Goal: Task Accomplishment & Management: Use online tool/utility

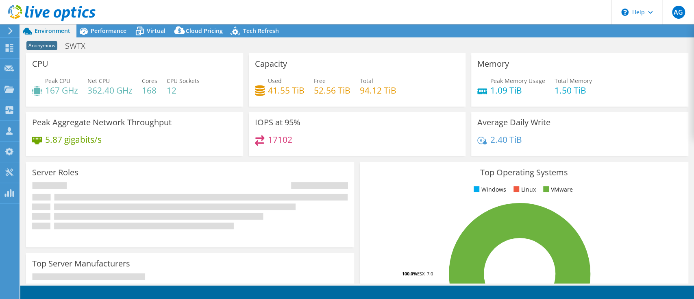
select select "USD"
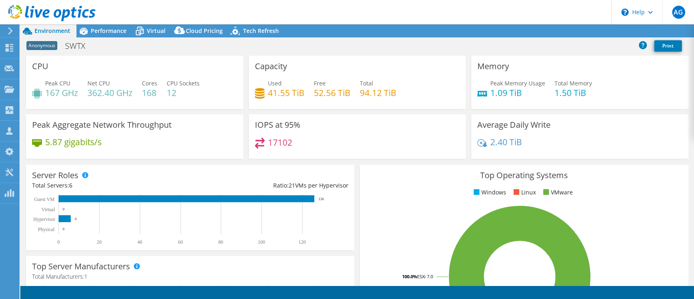
radio input "true"
radio input "false"
click at [545, 31] on link "Reports" at bounding box center [556, 31] width 39 height 13
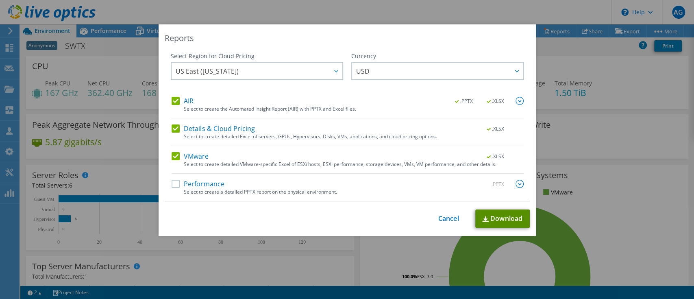
click at [515, 217] on link "Download" at bounding box center [502, 218] width 54 height 18
